Goal: Transaction & Acquisition: Purchase product/service

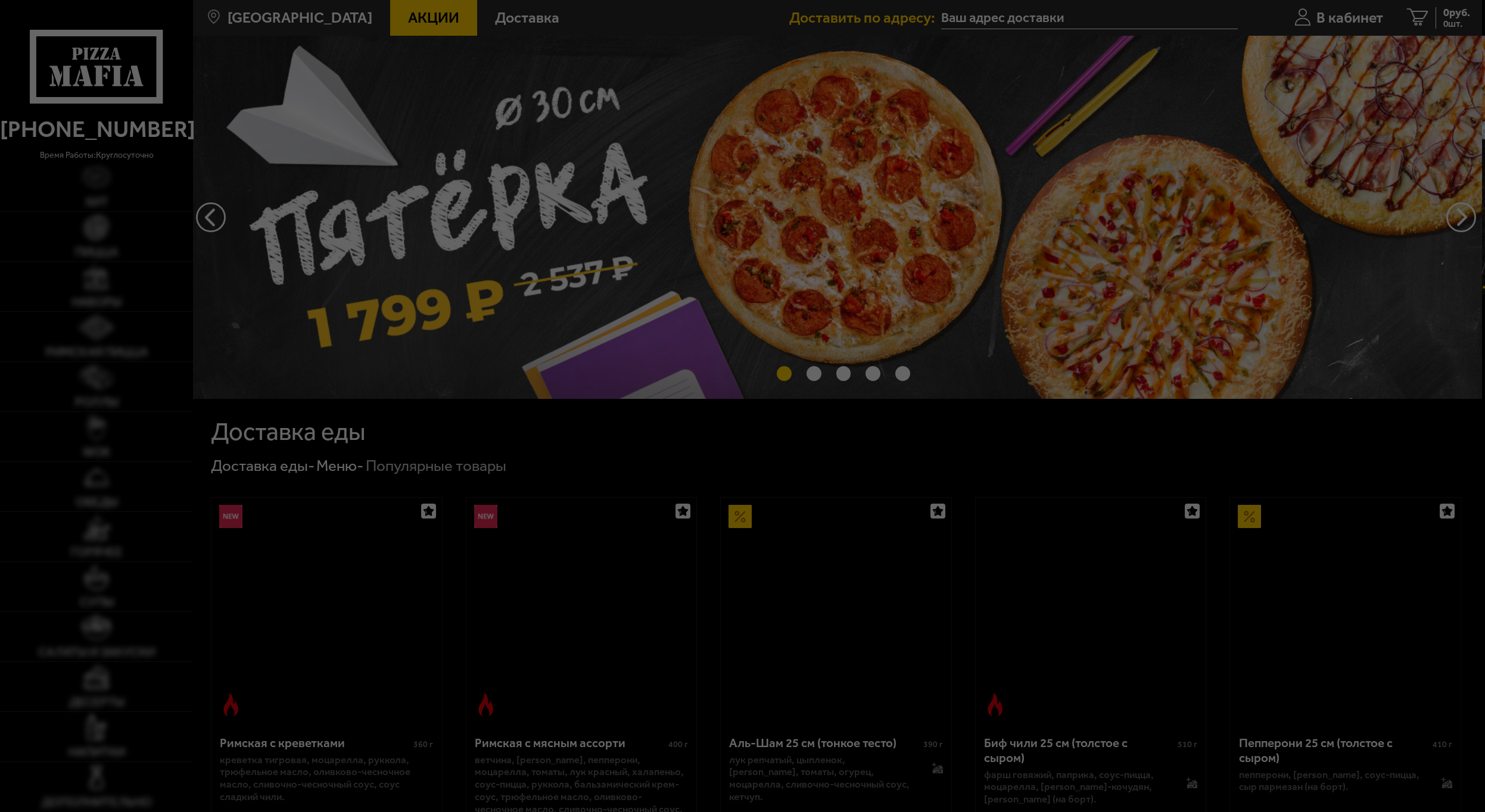
type input "Колпино, улица Веры Слуцкой, 85"
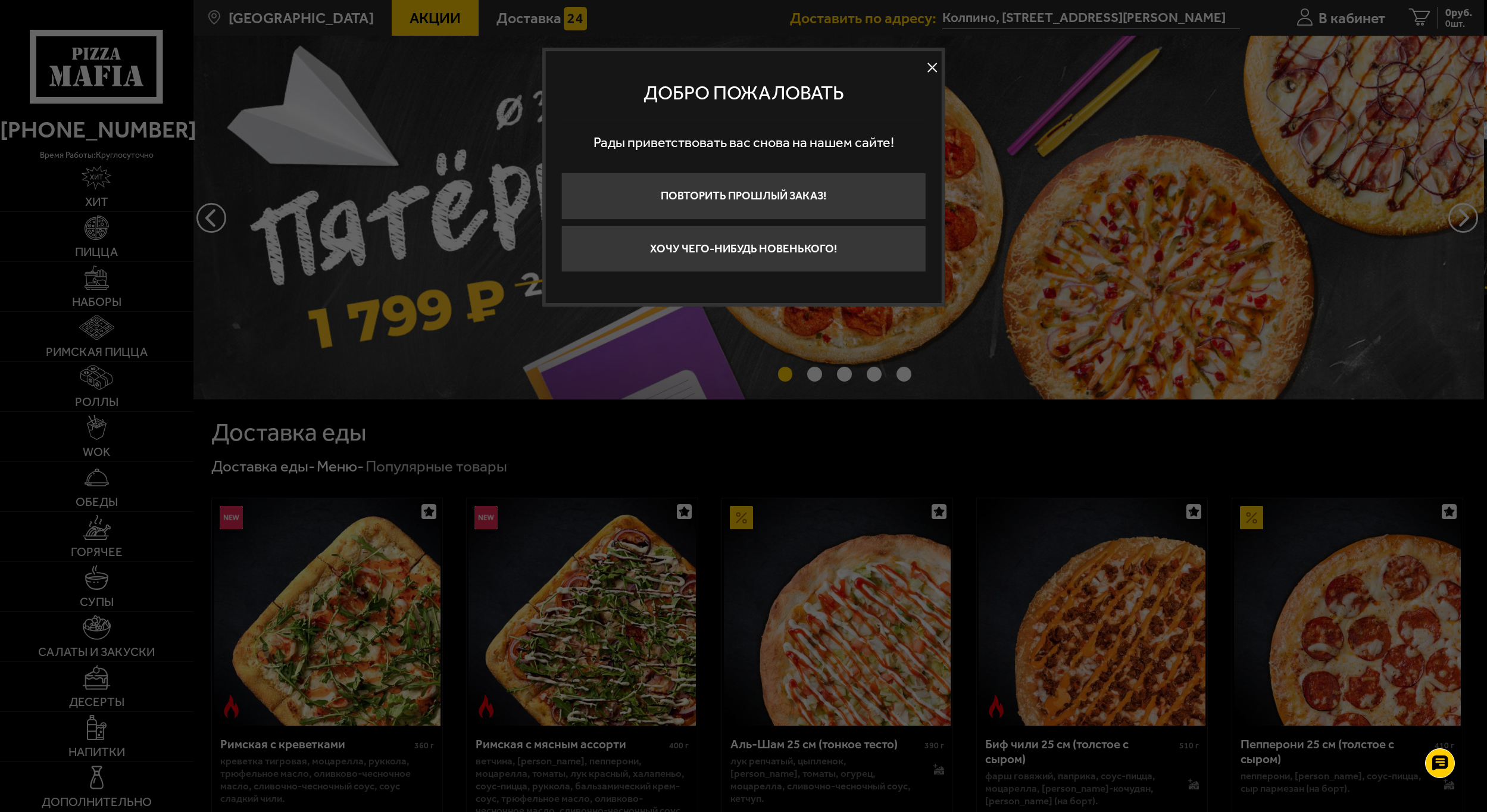
click at [930, 62] on button at bounding box center [933, 68] width 18 height 18
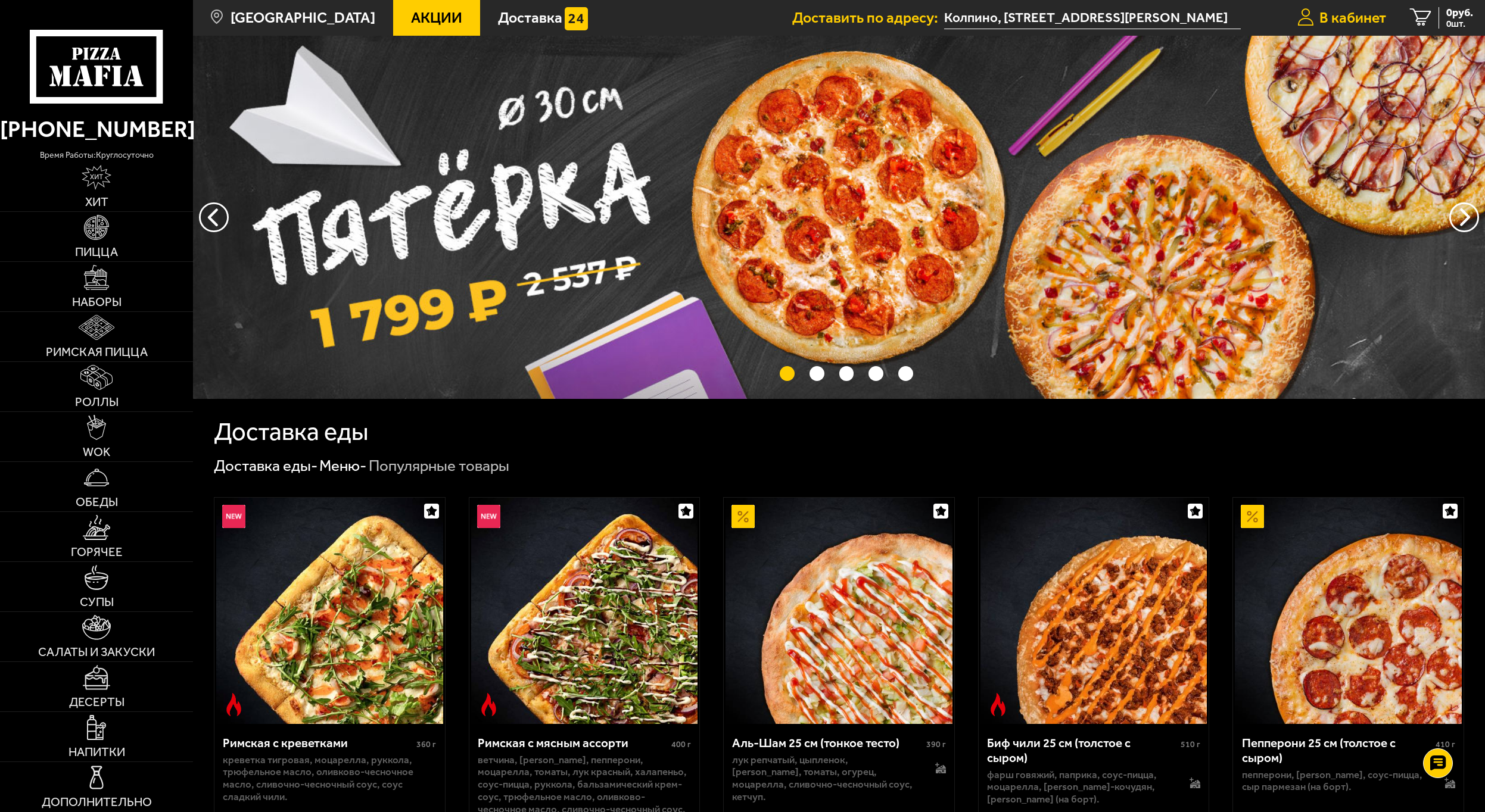
click at [1326, 19] on span "В кабинет" at bounding box center [1353, 18] width 67 height 15
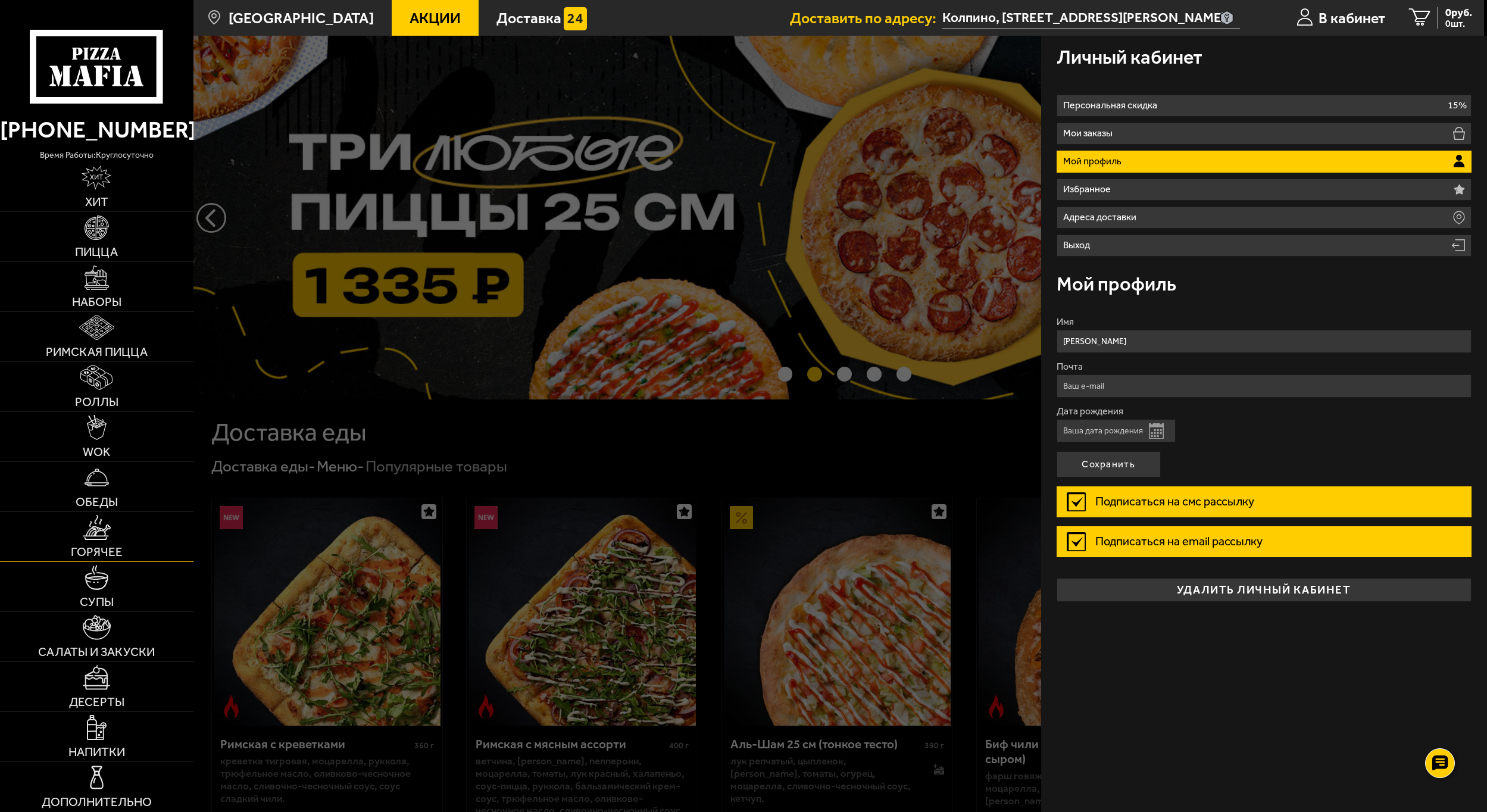
click at [108, 535] on img at bounding box center [96, 527] width 28 height 24
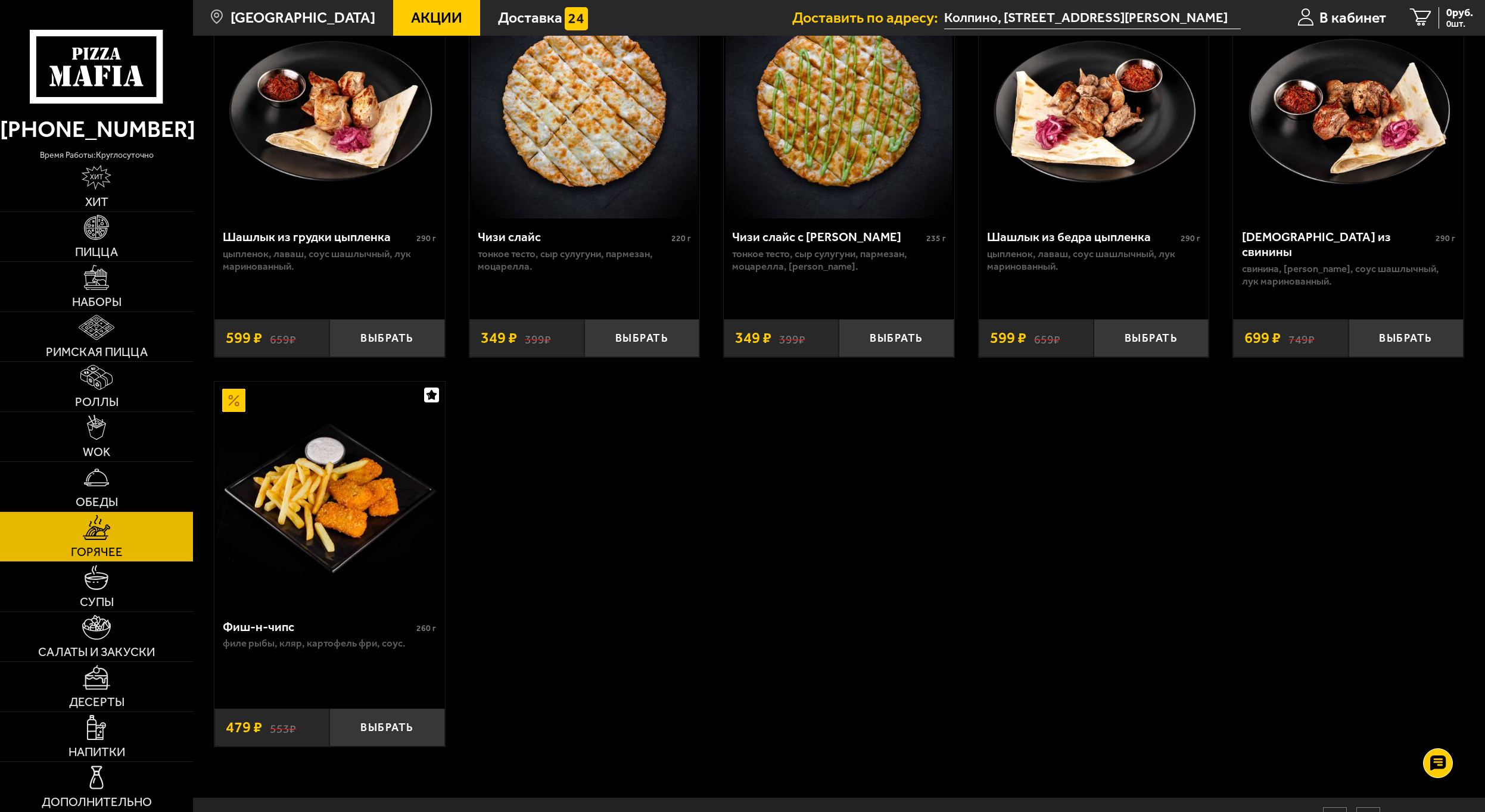
scroll to position [895, 0]
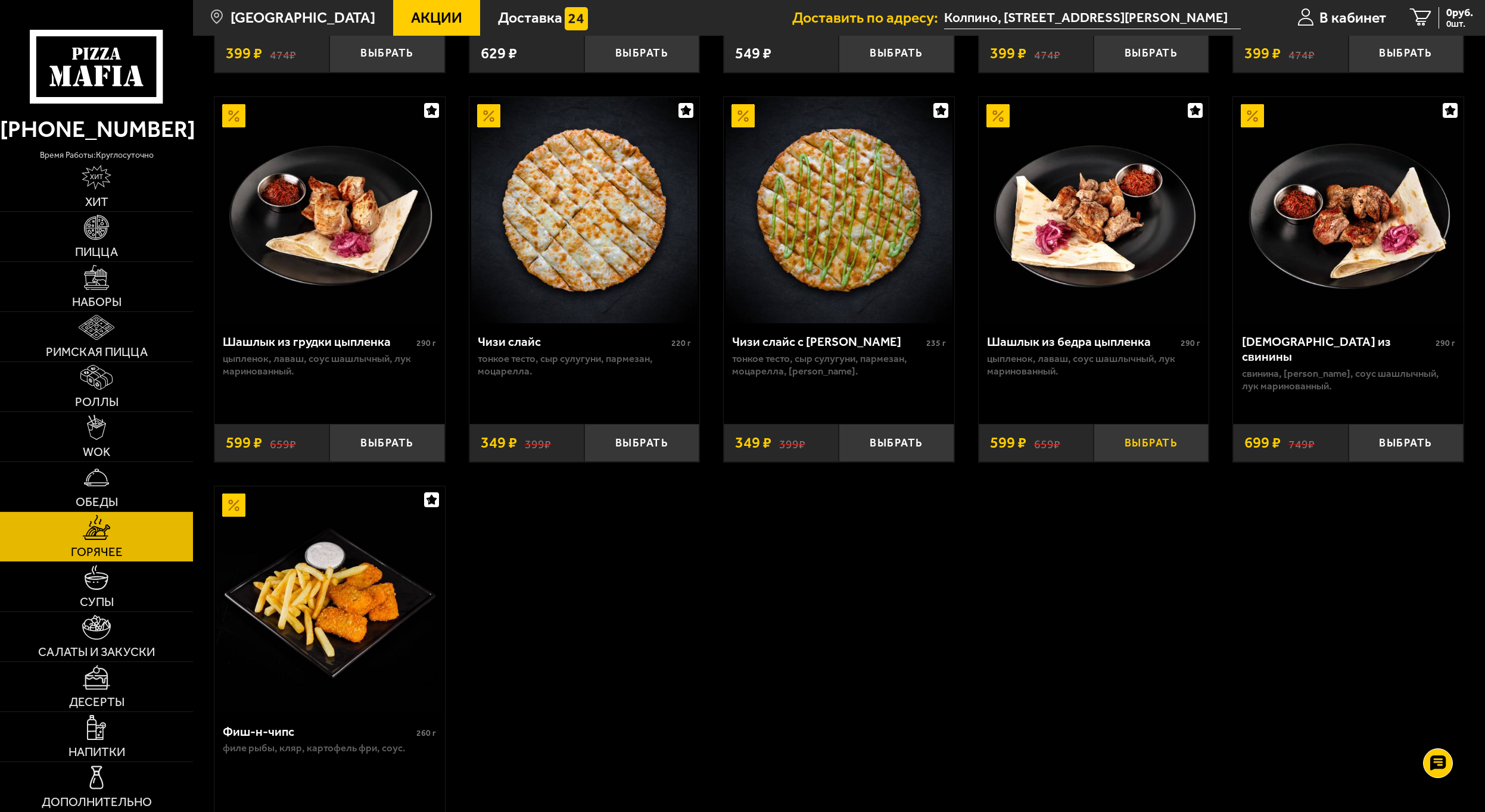
click at [1125, 454] on button "Выбрать" at bounding box center [1151, 442] width 115 height 38
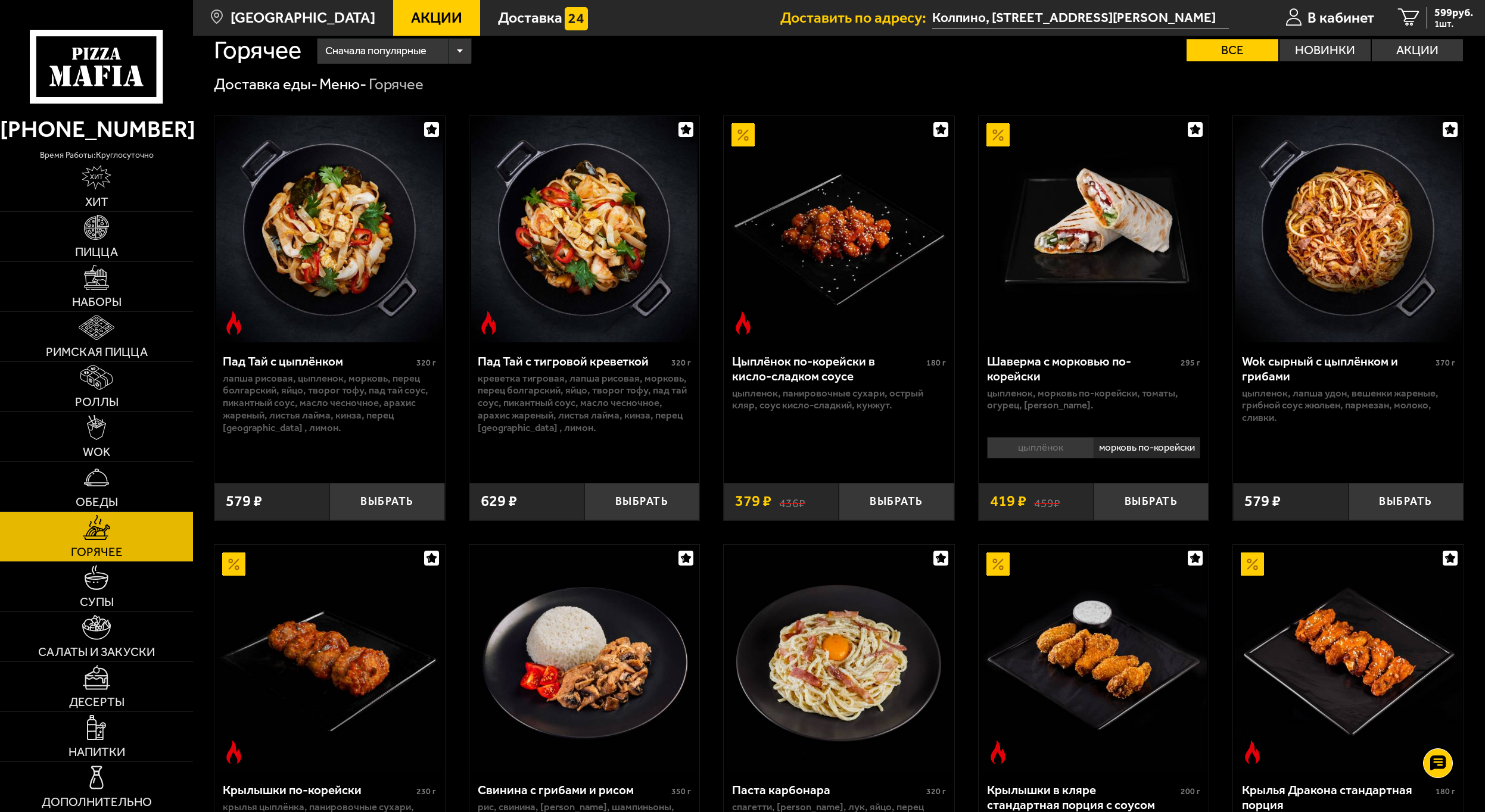
scroll to position [3, 0]
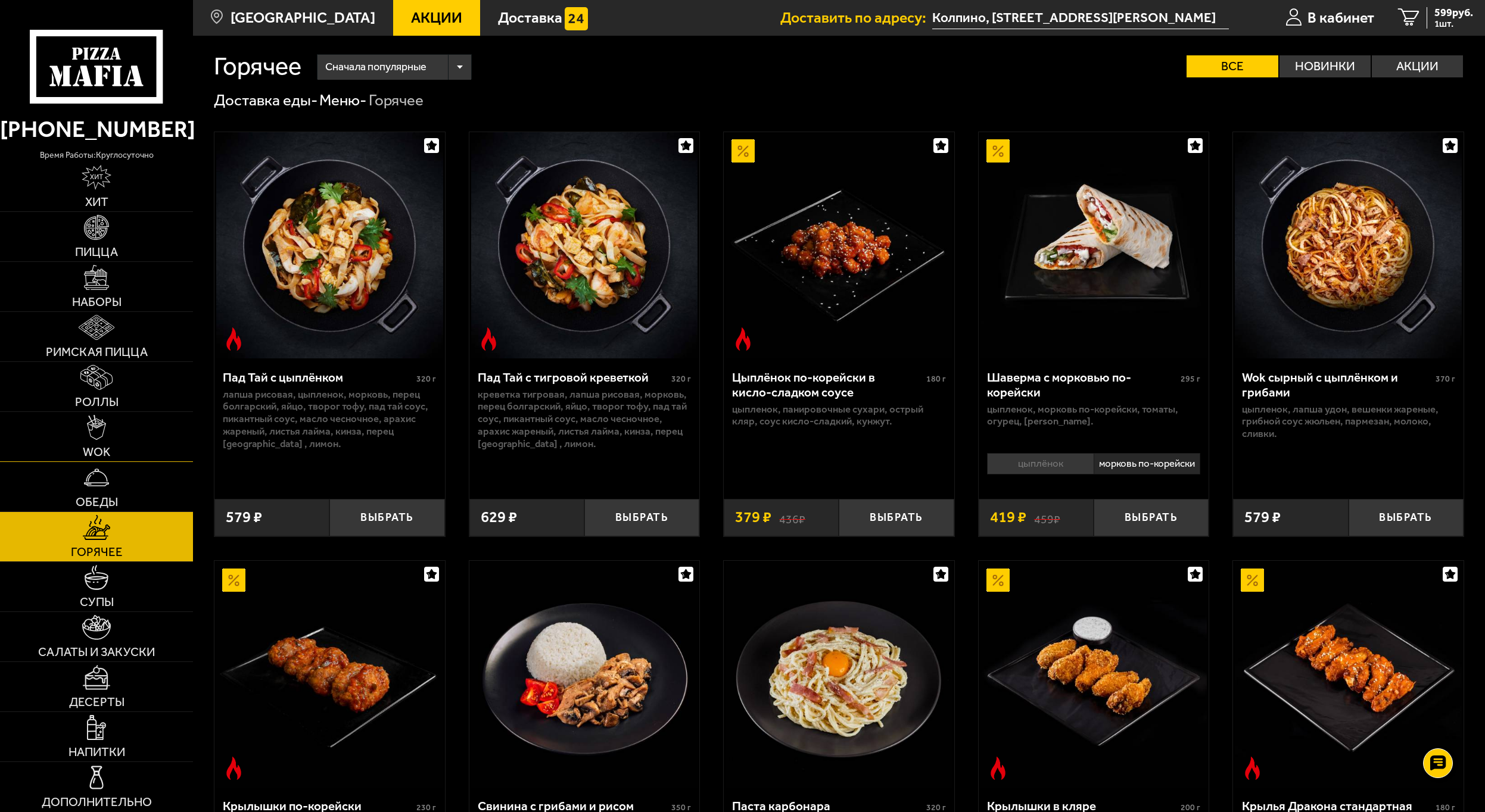
click at [135, 448] on link "WOK" at bounding box center [97, 437] width 193 height 50
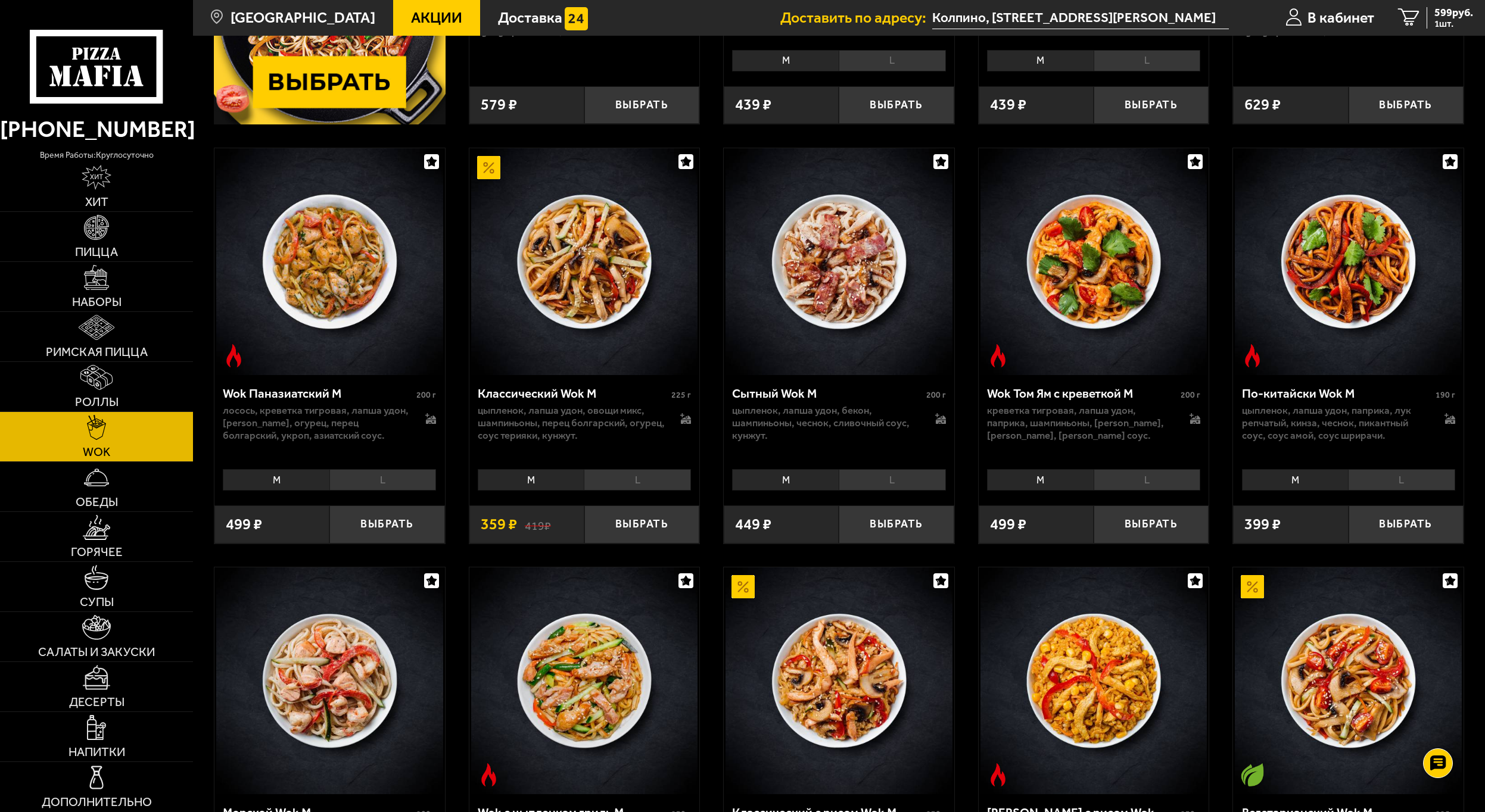
scroll to position [417, 0]
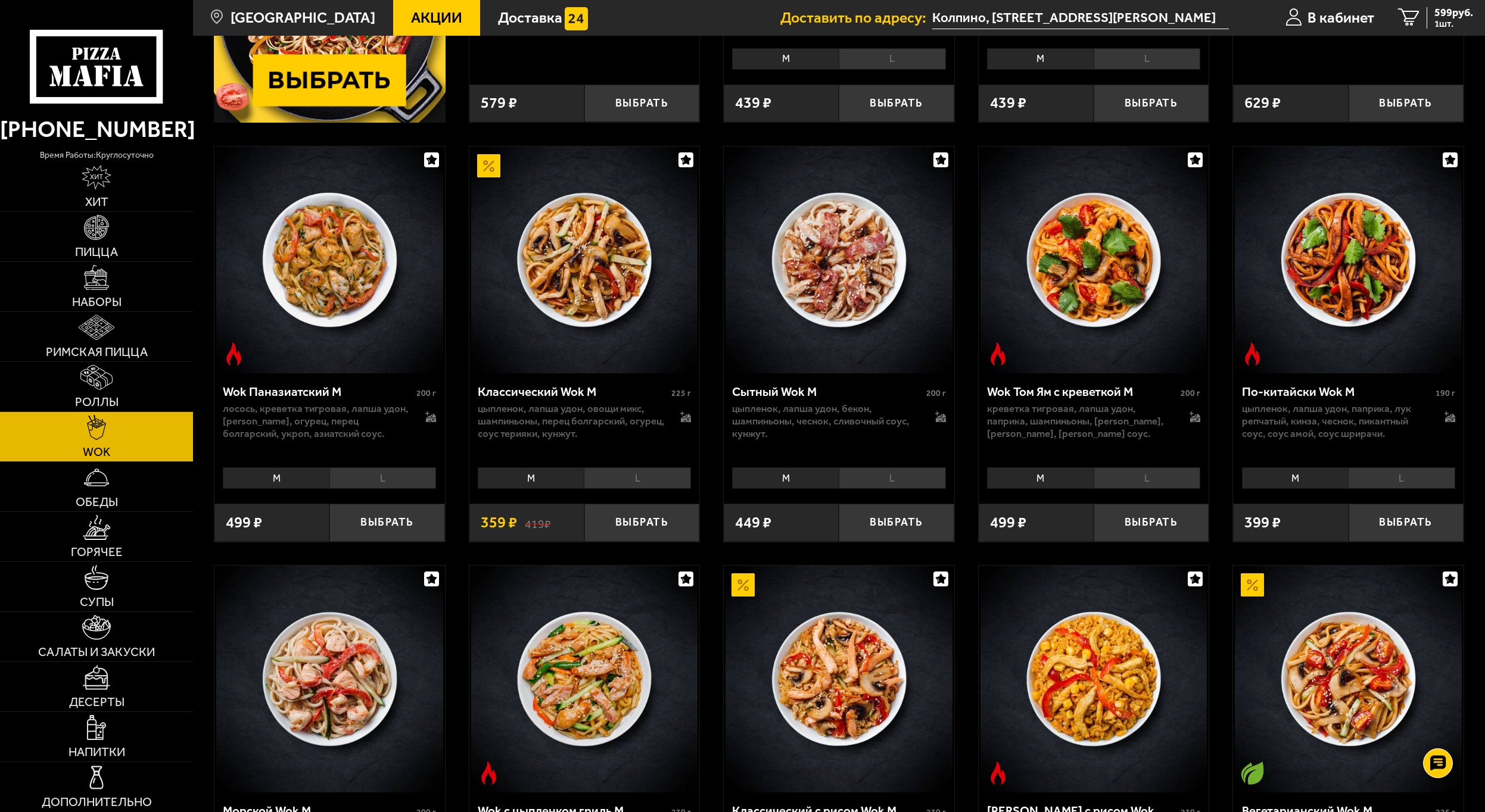
click at [1118, 473] on li "L" at bounding box center [1147, 478] width 107 height 21
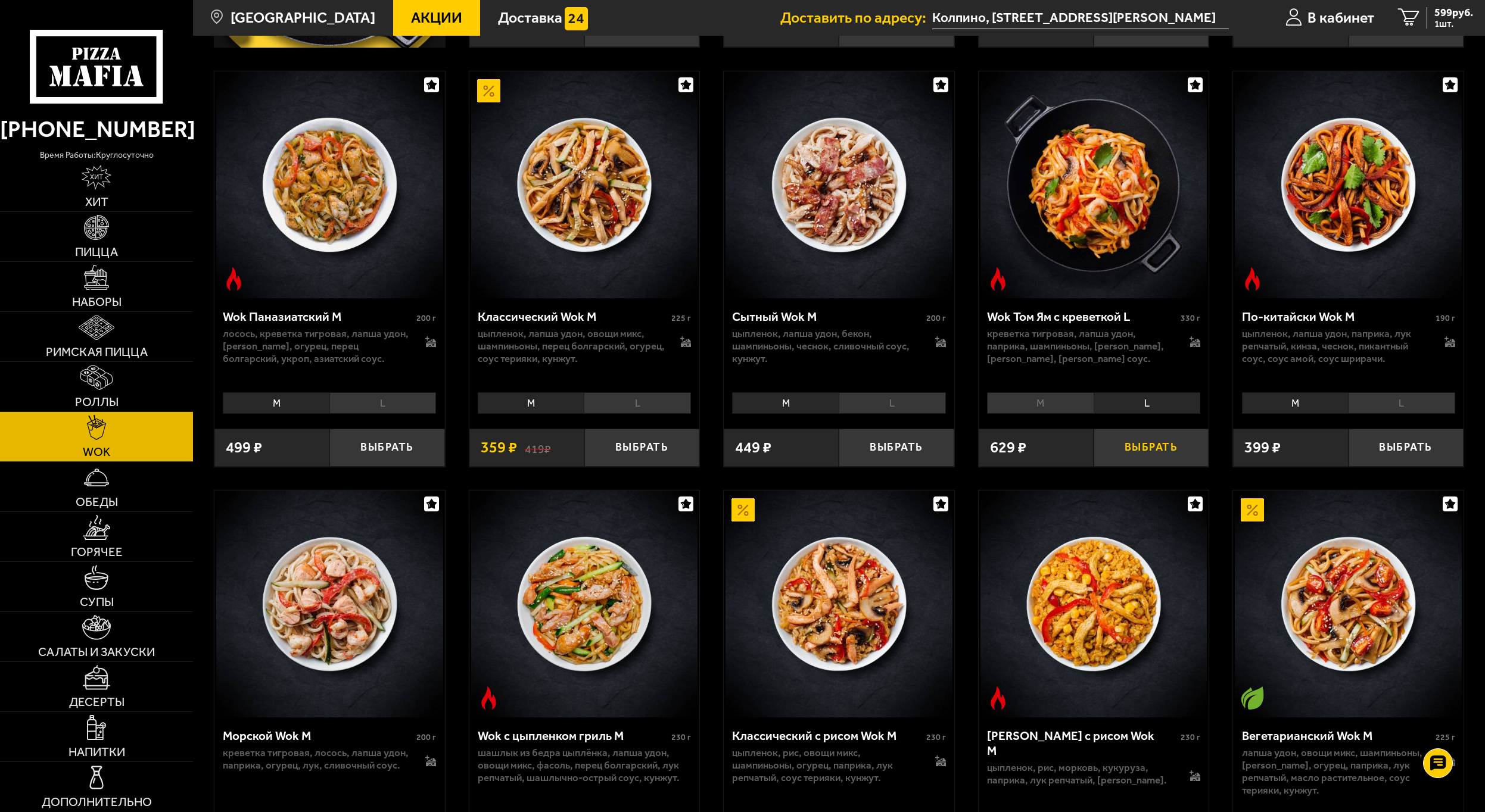
scroll to position [477, 0]
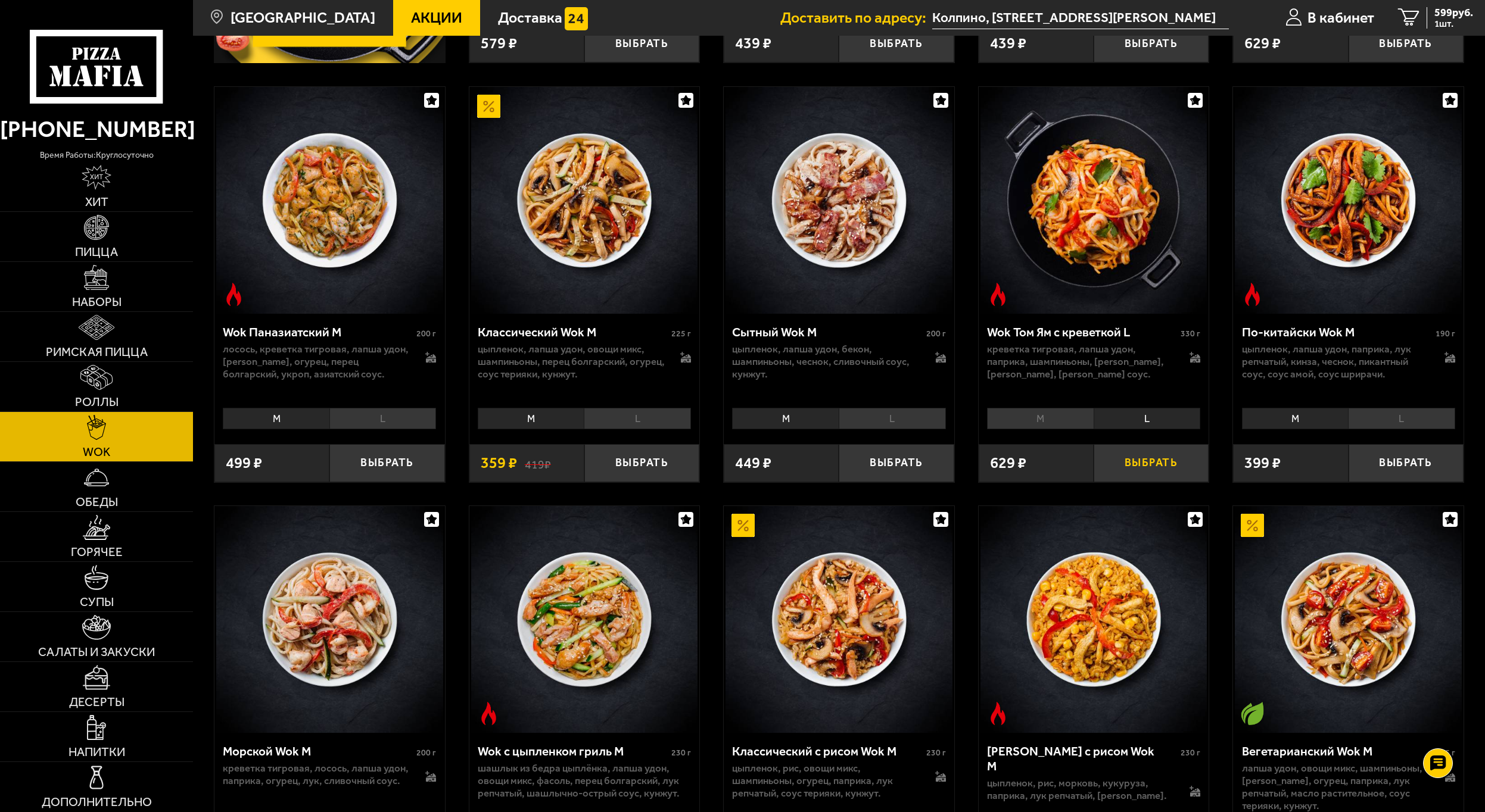
click at [1128, 465] on button "Выбрать" at bounding box center [1151, 463] width 115 height 38
click at [1430, 17] on span "1134 руб." at bounding box center [1450, 12] width 44 height 11
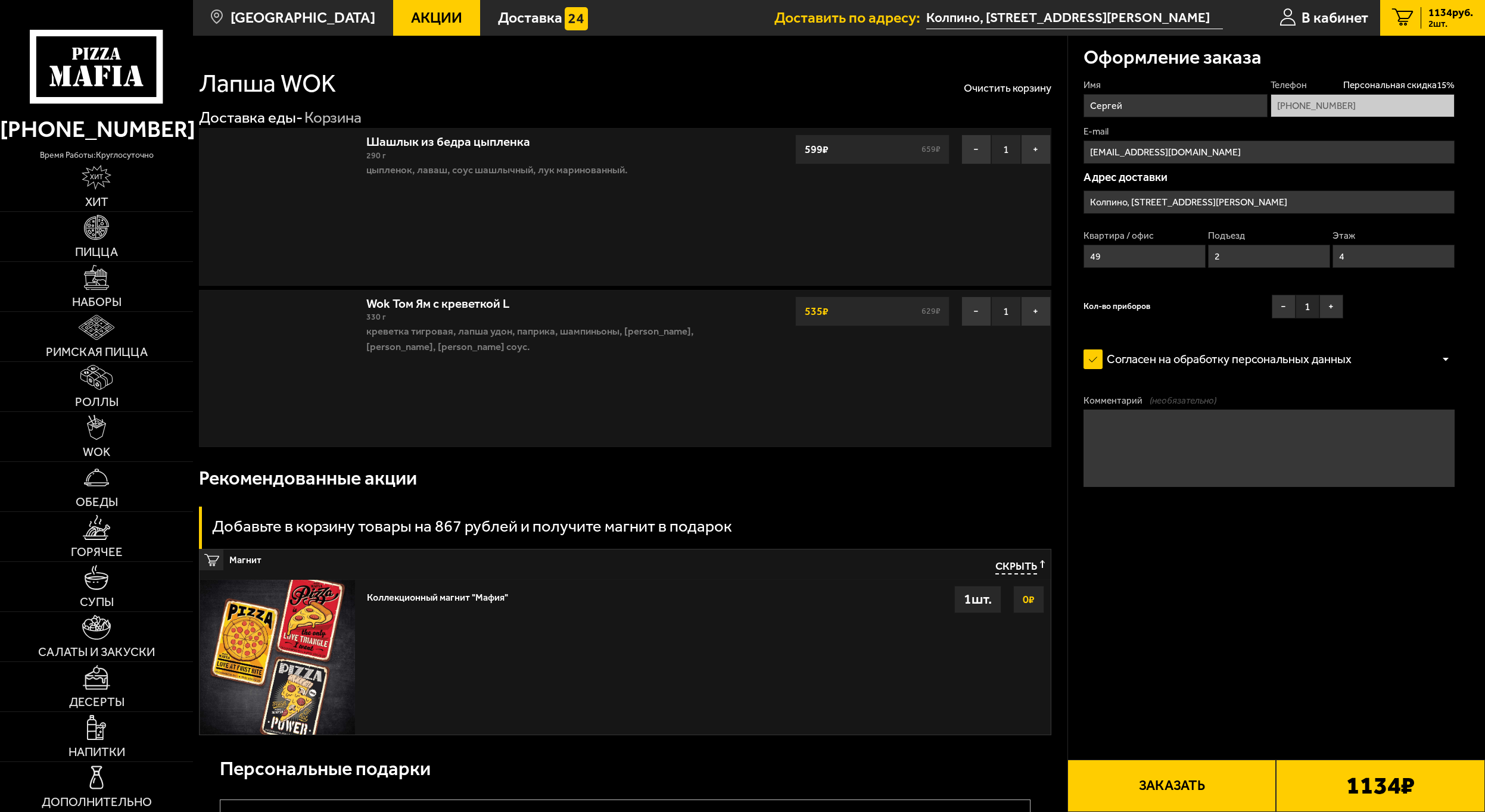
type input "[STREET_ADDRESS]"
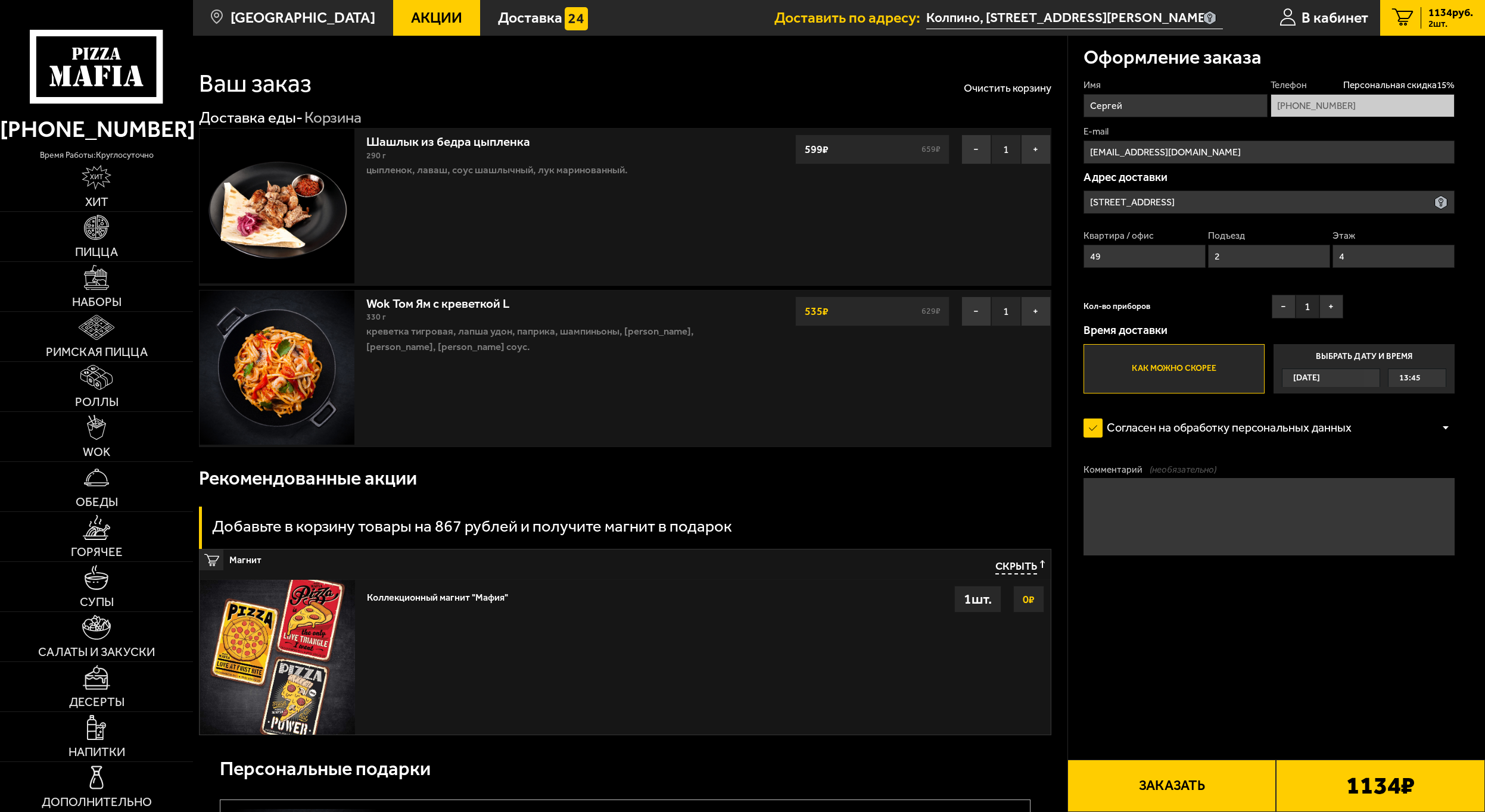
click at [1249, 203] on input "[STREET_ADDRESS]" at bounding box center [1269, 202] width 371 height 23
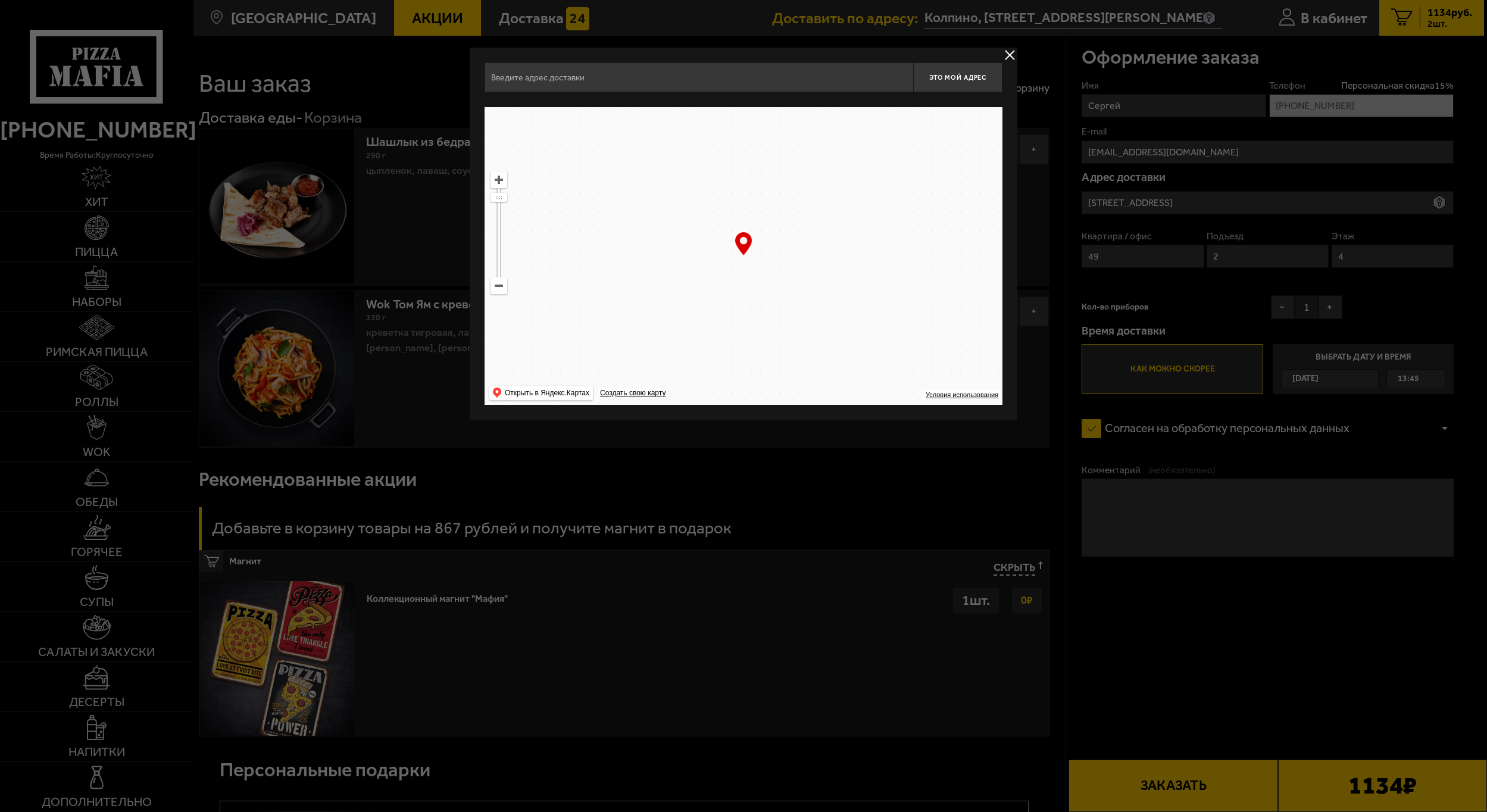
type input "[STREET_ADDRESS]"
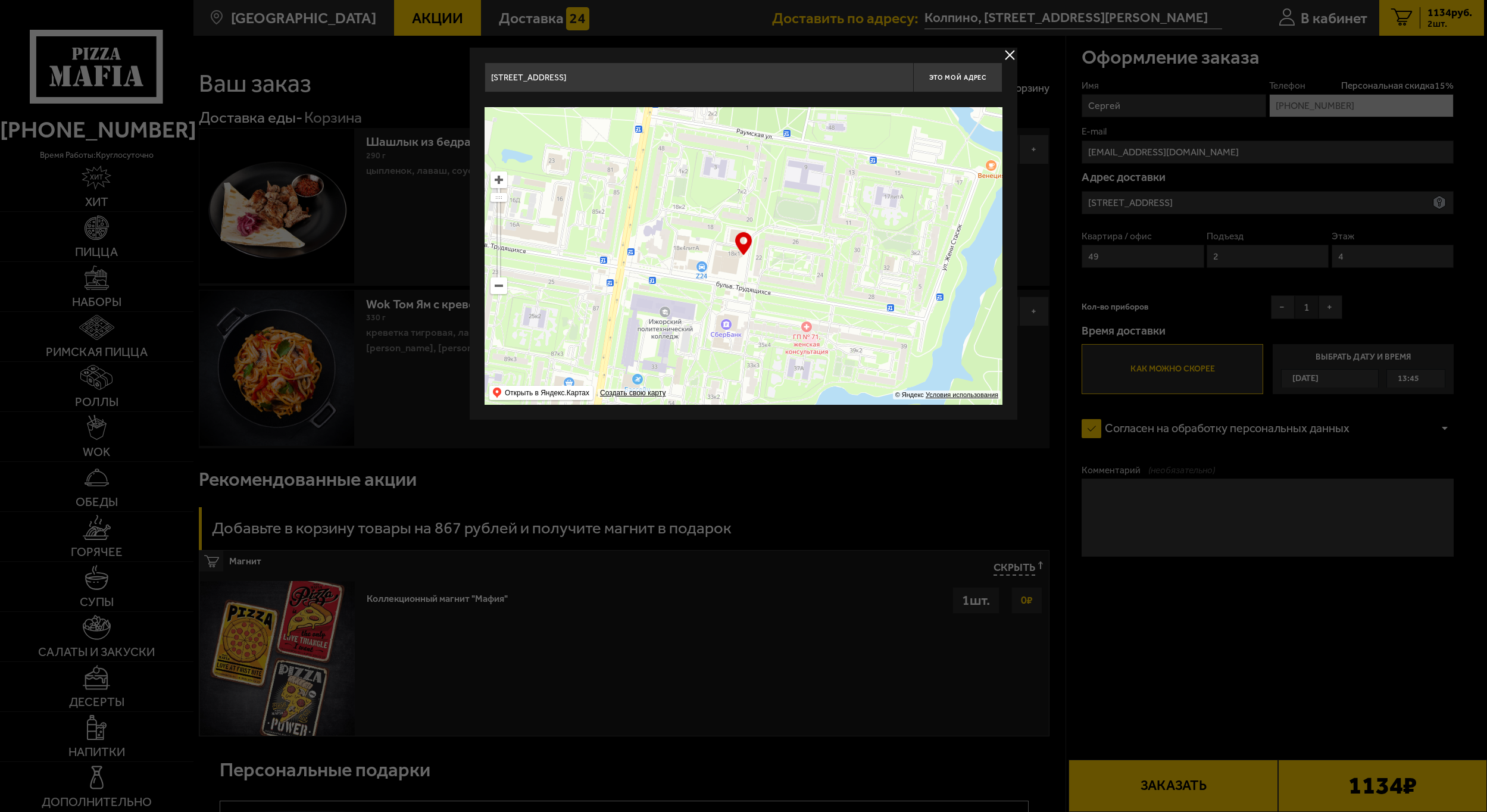
drag, startPoint x: 734, startPoint y: 305, endPoint x: 896, endPoint y: 295, distance: 162.3
click at [949, 296] on ymaps at bounding box center [743, 256] width 518 height 297
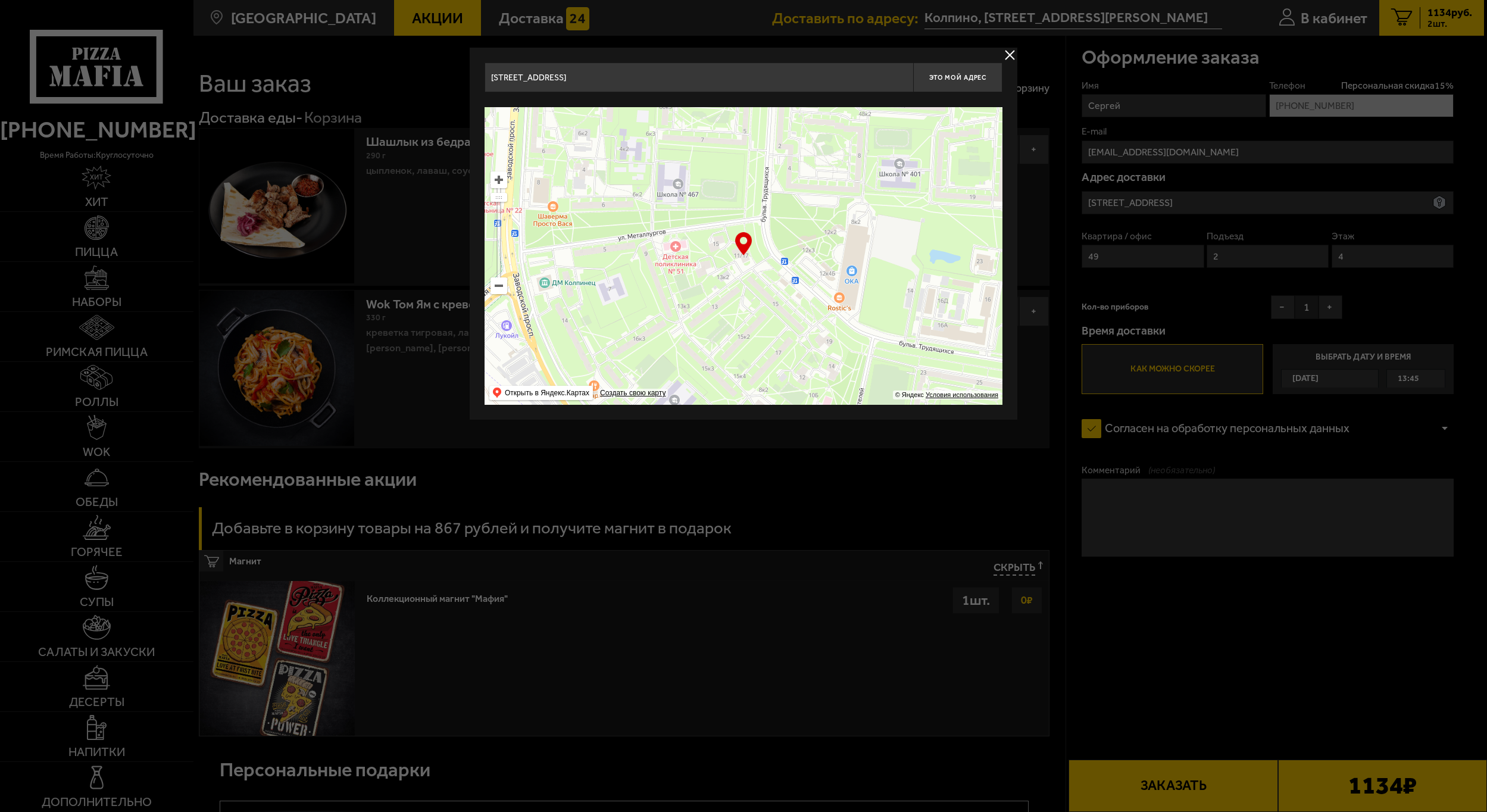
drag, startPoint x: 728, startPoint y: 293, endPoint x: 787, endPoint y: 364, distance: 92.3
click at [787, 364] on ymaps at bounding box center [743, 256] width 518 height 297
type input "Колпино, бульвар Трудящихся, 11/17"
click at [963, 85] on button "Это мой адрес" at bounding box center [958, 77] width 90 height 30
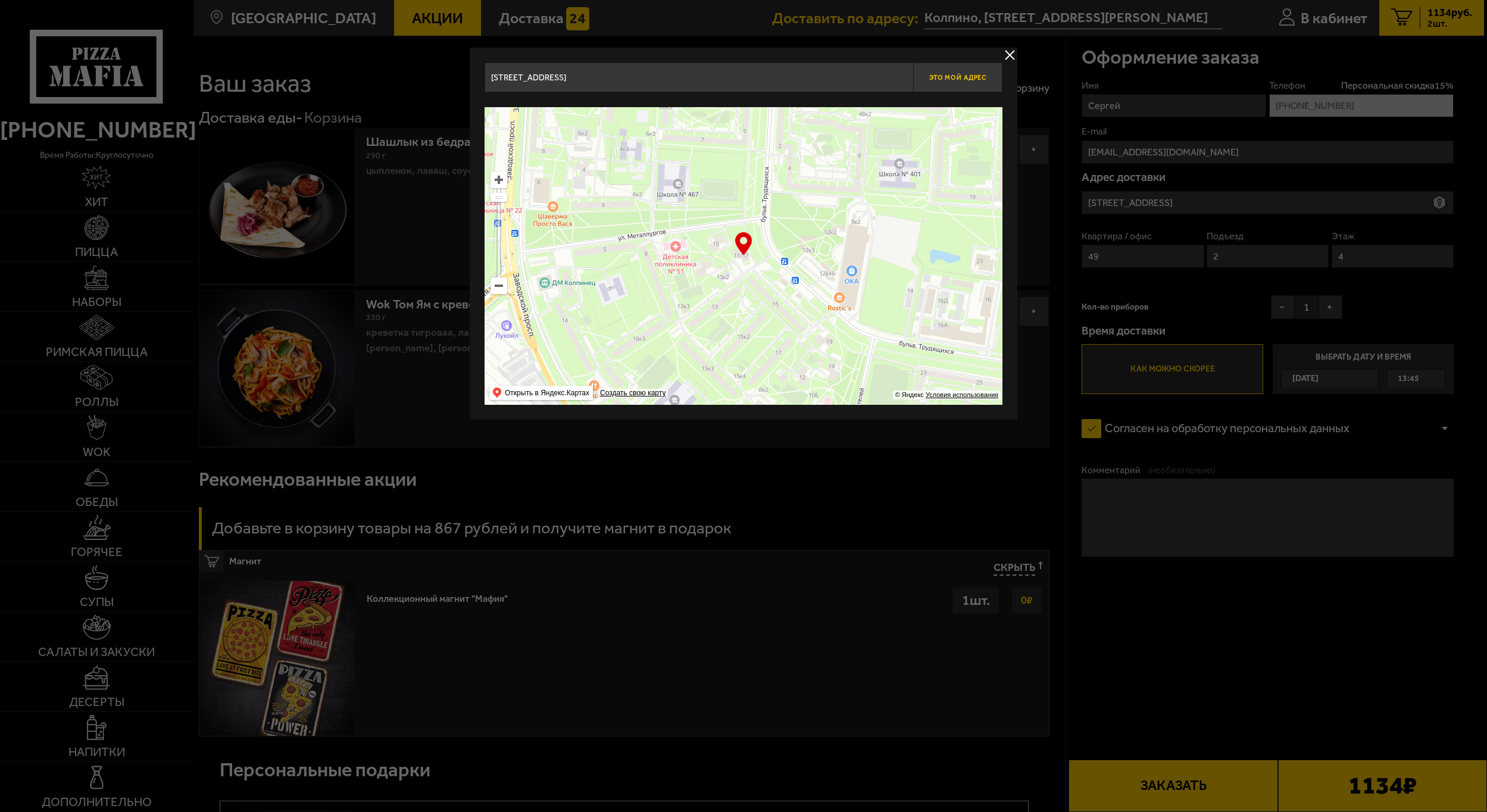
type input "Колпино, бульвар Трудящихся, 11/17"
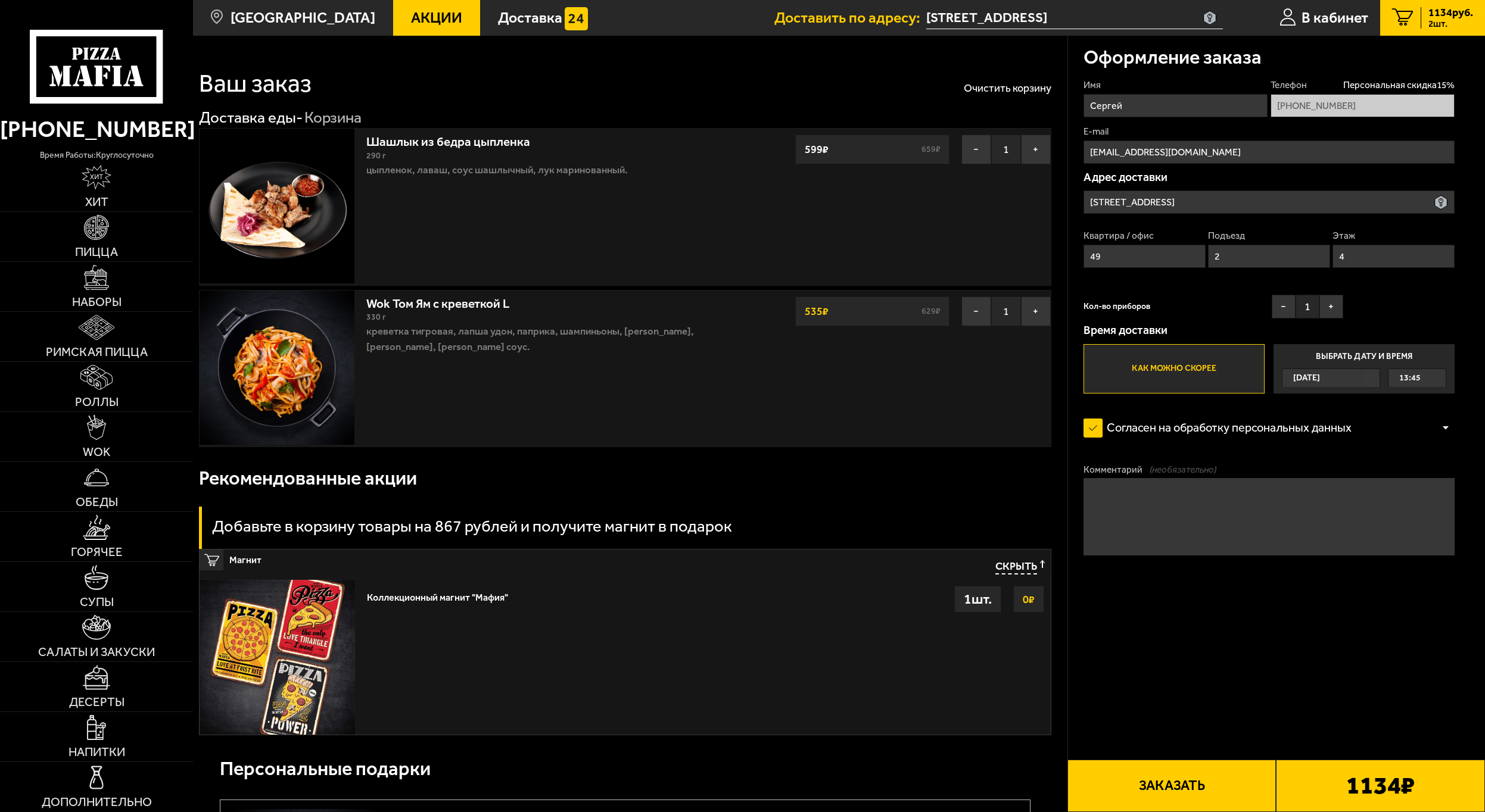
click at [1117, 264] on input "49" at bounding box center [1145, 256] width 122 height 23
type input "4"
type input "69"
click at [1268, 251] on input "2" at bounding box center [1269, 256] width 122 height 23
type input "1"
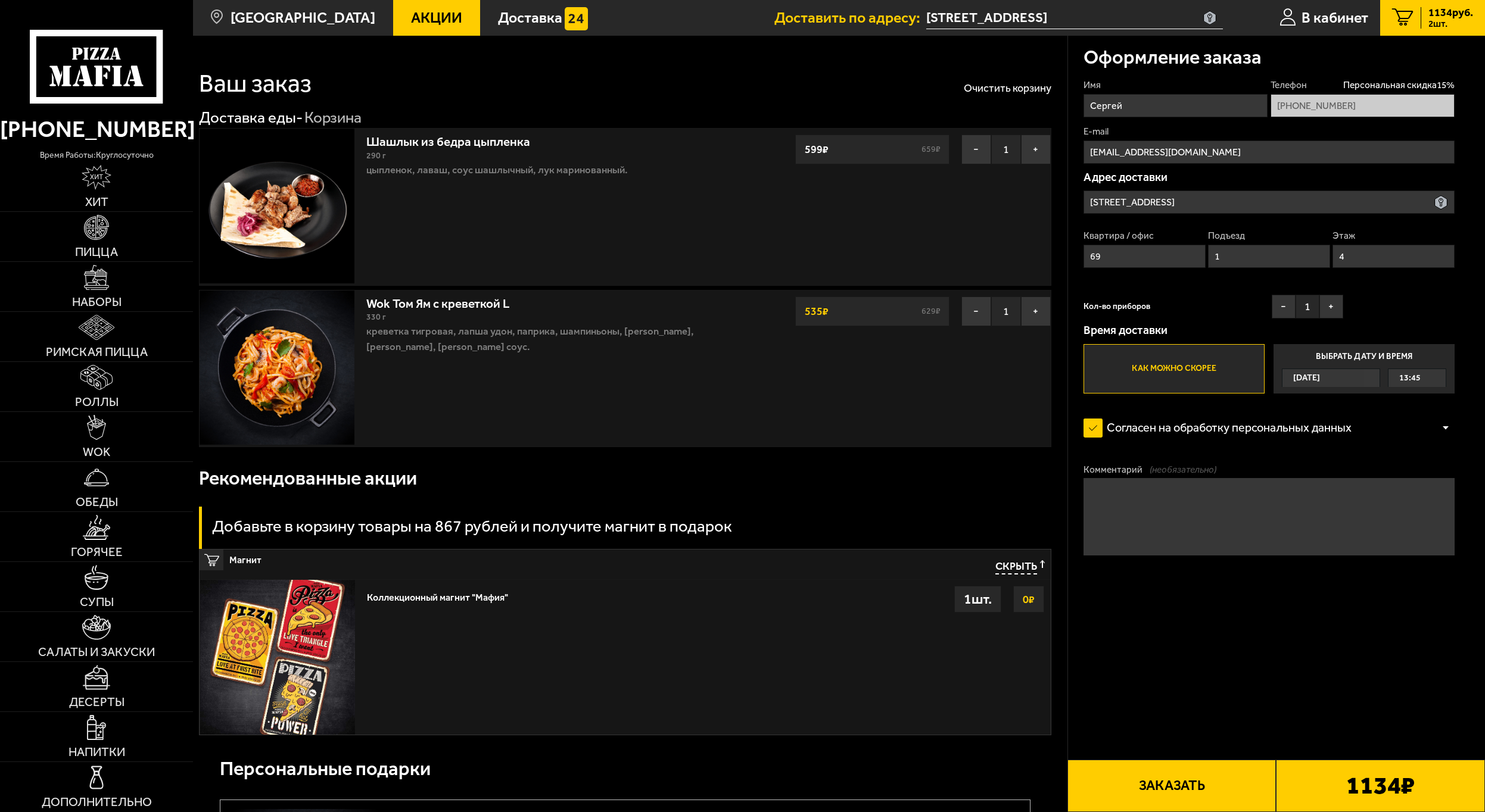
drag, startPoint x: 1380, startPoint y: 254, endPoint x: 1314, endPoint y: 261, distance: 66.4
click at [1314, 261] on div "Квартира / офис 69 Подъезд 1 Этаж 4" at bounding box center [1269, 252] width 371 height 46
type input "10"
click at [1202, 297] on div "Кол-во приборов − 1 +" at bounding box center [1213, 310] width 260 height 30
click at [1166, 787] on button "Заказать" at bounding box center [1172, 786] width 209 height 52
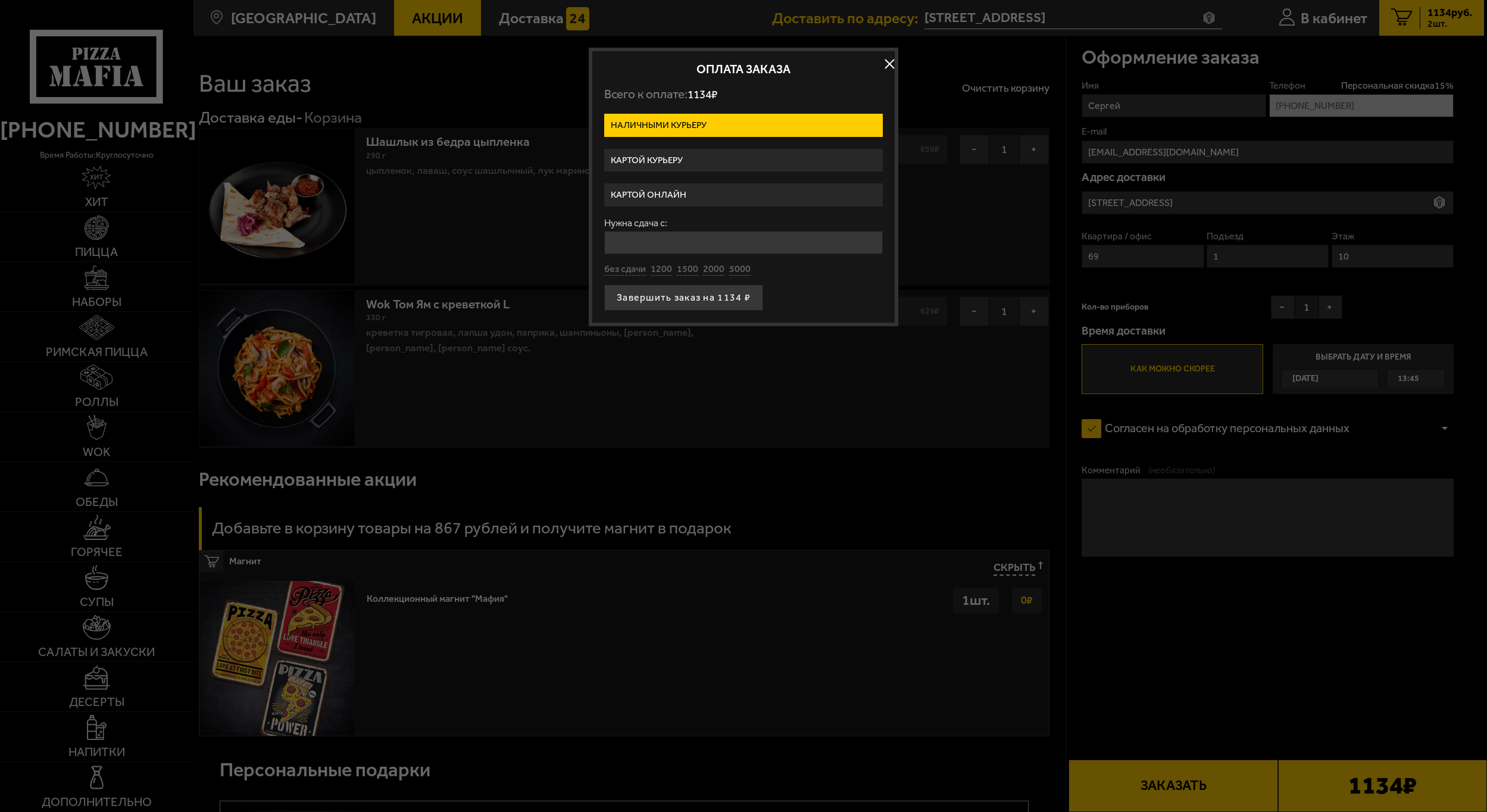
click at [671, 193] on label "Картой онлайн" at bounding box center [743, 195] width 279 height 23
click at [0, 0] on input "Картой онлайн" at bounding box center [0, 0] width 0 height 0
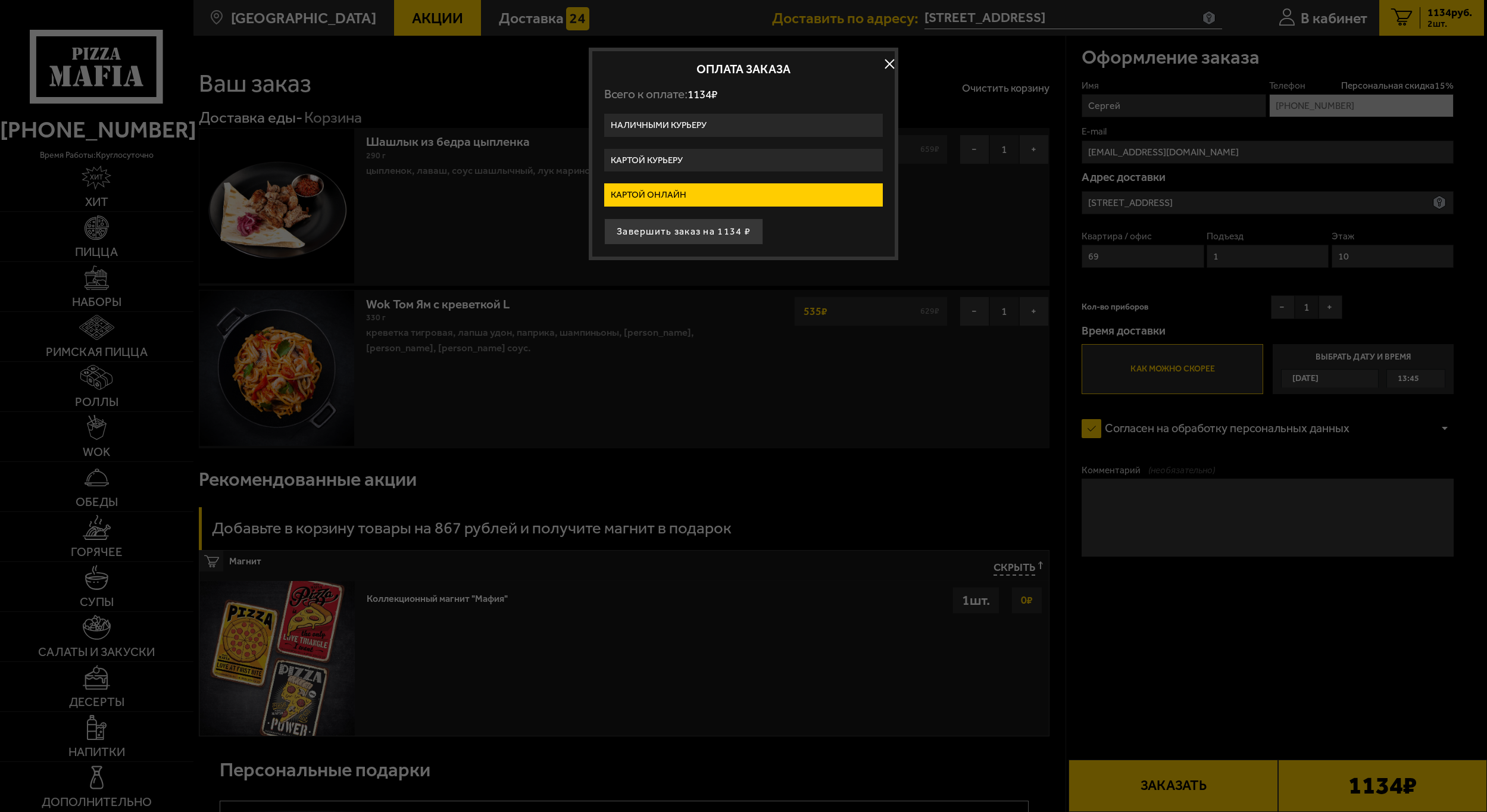
click at [679, 187] on label "Картой онлайн" at bounding box center [743, 195] width 279 height 23
click at [0, 0] on input "Картой онлайн" at bounding box center [0, 0] width 0 height 0
click at [675, 232] on button "Завершить заказ на 1134 ₽" at bounding box center [683, 231] width 159 height 26
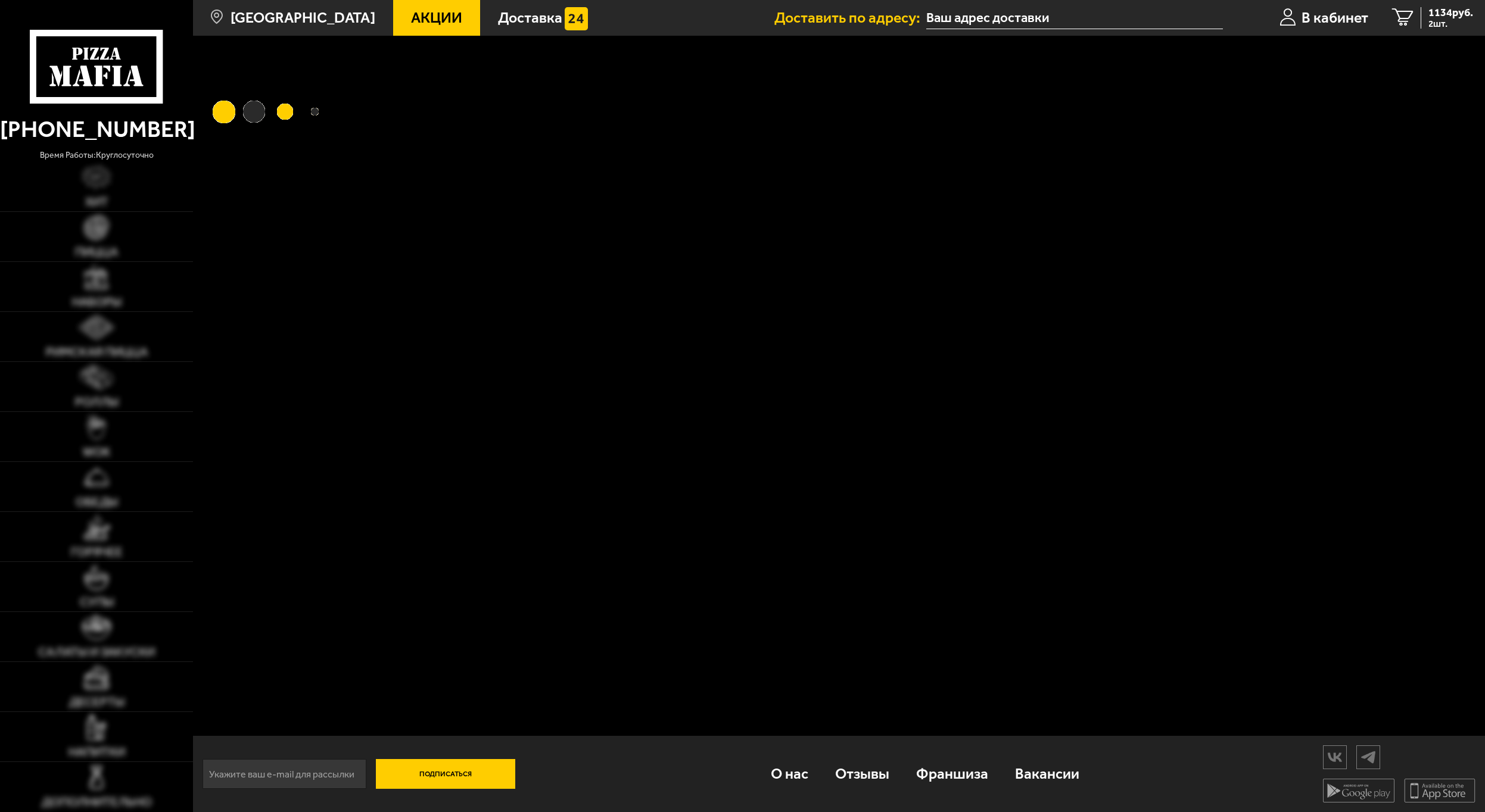
type input "[STREET_ADDRESS]"
